Goal: Information Seeking & Learning: Learn about a topic

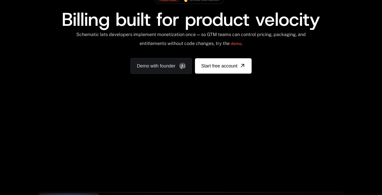
scroll to position [177, 0]
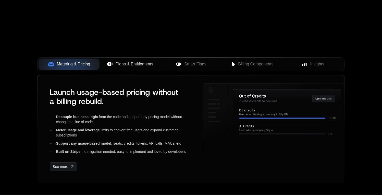
click at [134, 67] on span "Plans & Entitlements" at bounding box center [135, 64] width 38 height 6
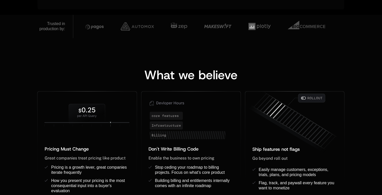
scroll to position [696, 0]
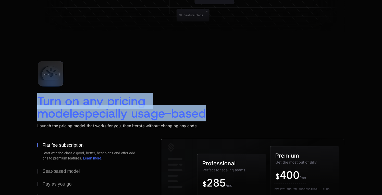
drag, startPoint x: 138, startPoint y: 106, endPoint x: 162, endPoint y: 114, distance: 25.8
click at [163, 115] on div "Turn on any pricing model especially usage-based" at bounding box center [121, 107] width 169 height 24
click at [162, 114] on span "especially usage-based" at bounding box center [139, 113] width 134 height 16
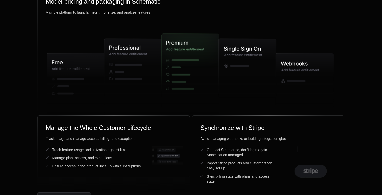
scroll to position [1831, 0]
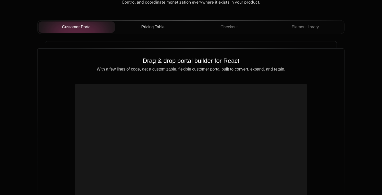
click at [154, 27] on span "Pricing Table" at bounding box center [152, 27] width 23 height 6
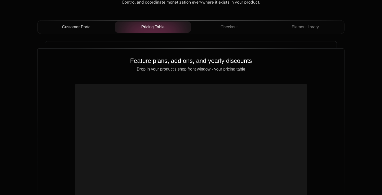
click at [90, 28] on span "Customer Portal" at bounding box center [77, 27] width 30 height 6
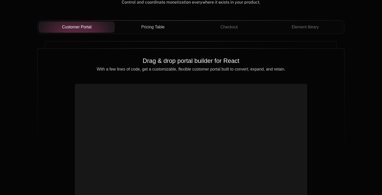
click at [163, 31] on button "Pricing Table" at bounding box center [153, 26] width 76 height 11
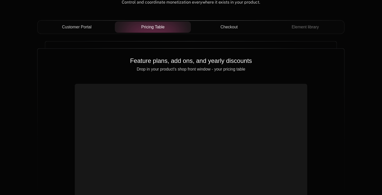
click at [219, 29] on div "Checkout" at bounding box center [229, 27] width 68 height 6
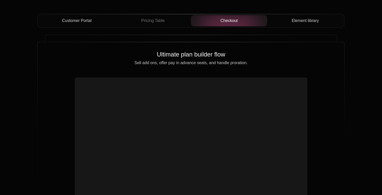
scroll to position [1861, 0]
